Goal: Task Accomplishment & Management: Manage account settings

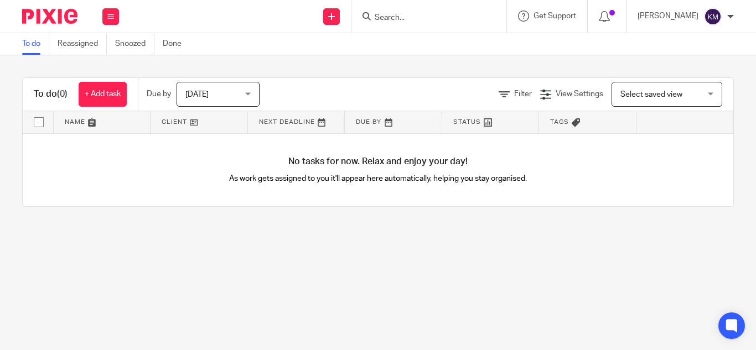
click at [715, 17] on img at bounding box center [713, 17] width 18 height 18
click at [701, 77] on li "Logout" at bounding box center [691, 77] width 73 height 16
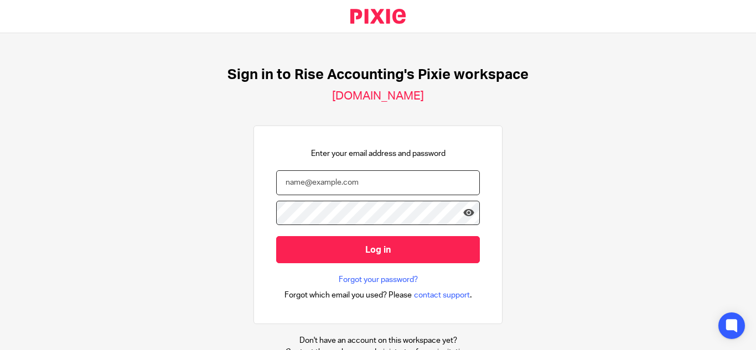
type input "[PERSON_NAME][EMAIL_ADDRESS][DOMAIN_NAME]"
click at [367, 182] on input "[PERSON_NAME][EMAIL_ADDRESS][DOMAIN_NAME]" at bounding box center [378, 182] width 204 height 25
click at [396, 181] on input "[PERSON_NAME][EMAIL_ADDRESS][DOMAIN_NAME]" at bounding box center [378, 182] width 204 height 25
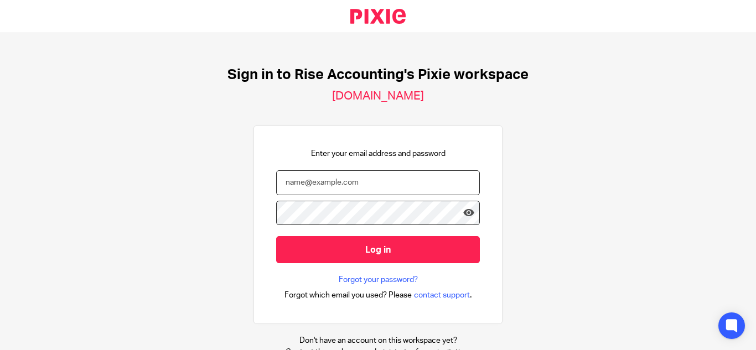
click at [316, 188] on input "email" at bounding box center [378, 182] width 204 height 25
type input "[PERSON_NAME][EMAIL_ADDRESS][DOMAIN_NAME]"
click at [463, 218] on icon at bounding box center [468, 213] width 11 height 11
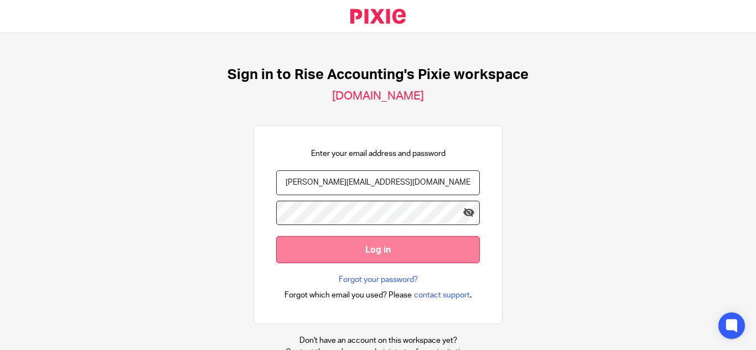
click at [410, 255] on input "Log in" at bounding box center [378, 249] width 204 height 27
